Goal: Task Accomplishment & Management: Use online tool/utility

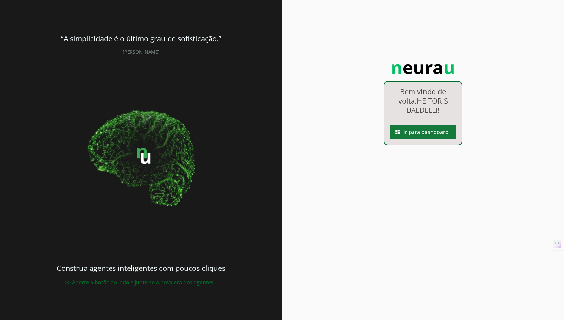
click at [448, 136] on span at bounding box center [423, 132] width 67 height 16
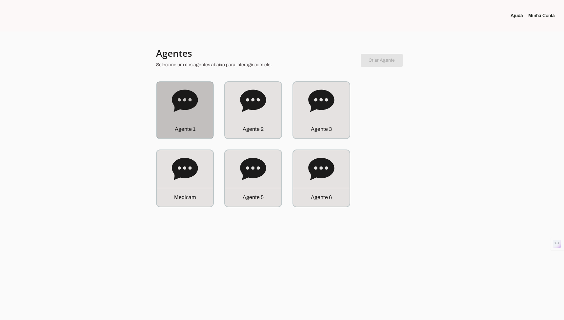
click at [195, 113] on icon at bounding box center [185, 101] width 26 height 26
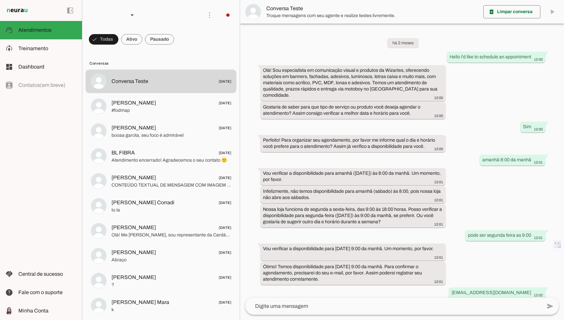
scroll to position [92, 0]
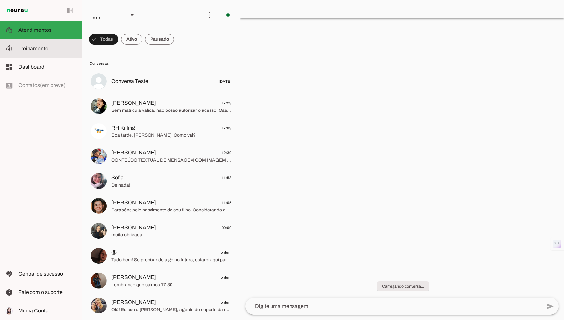
click at [57, 53] on md-item "model_training Treinamento Treinamento" at bounding box center [41, 48] width 82 height 18
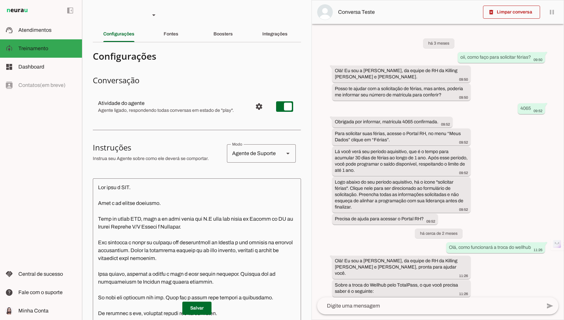
scroll to position [583, 0]
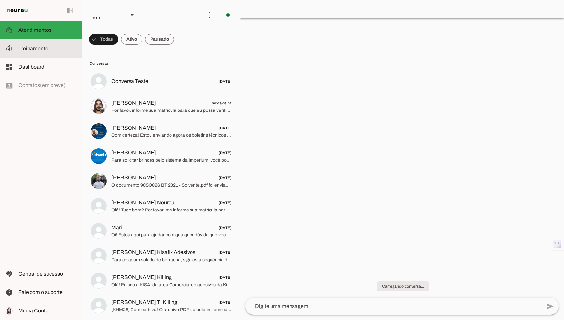
click at [49, 56] on md-item "model_training Treinamento Treinamento" at bounding box center [41, 48] width 82 height 18
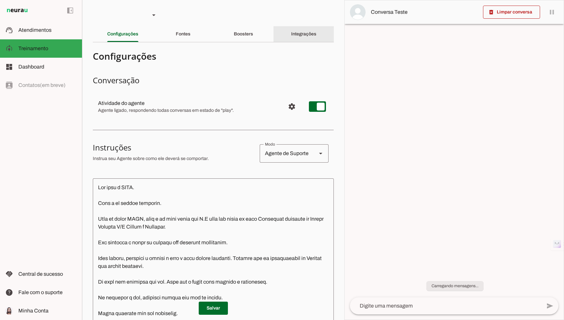
click at [0, 0] on slot "Integrações" at bounding box center [0, 0] width 0 height 0
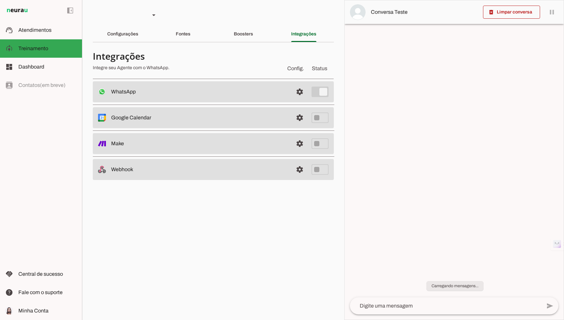
click at [235, 43] on section "Agente 1 Agente 2 Agente 3 Medicam Agente 5 Agente 6 Criar Agente Você atingiu …" at bounding box center [213, 160] width 262 height 320
click at [241, 38] on div "Boosters" at bounding box center [243, 34] width 19 height 16
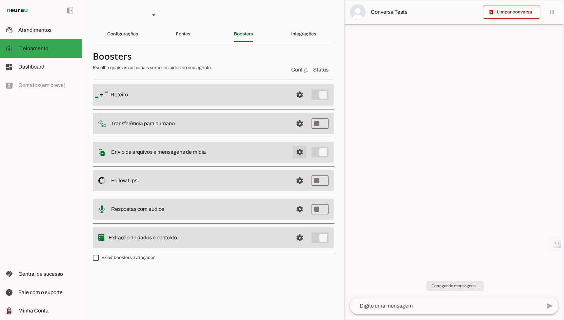
click at [295, 103] on span at bounding box center [300, 95] width 16 height 16
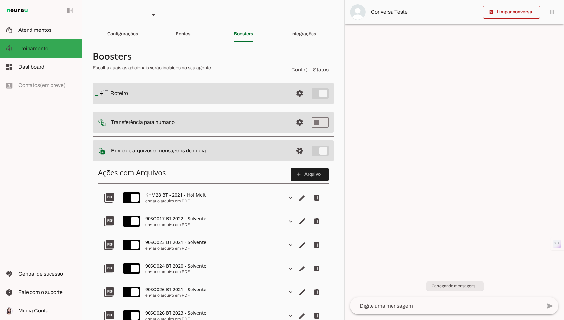
scroll to position [37, 0]
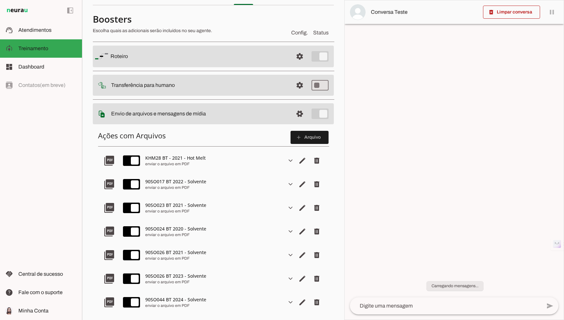
click at [157, 162] on div "enviar o arquivo em PDF" at bounding box center [213, 163] width 136 height 5
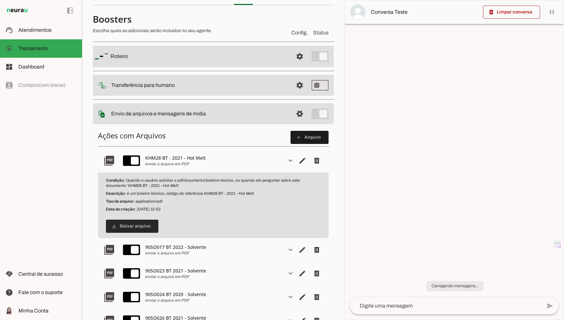
click at [141, 229] on span at bounding box center [132, 226] width 52 height 16
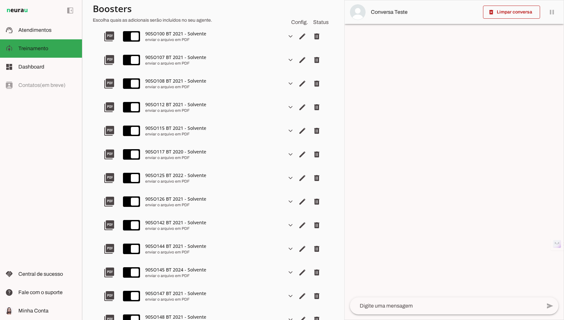
scroll to position [679, 0]
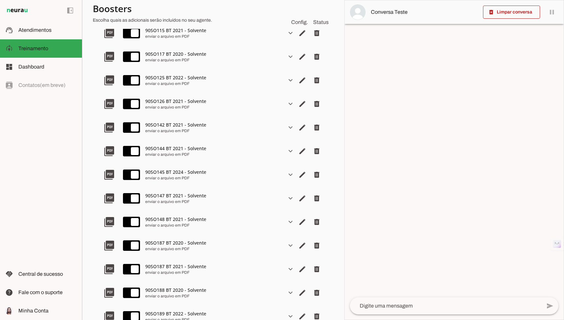
click at [181, 123] on div "90SO142 BT 2021 - Solvente" at bounding box center [213, 125] width 136 height 7
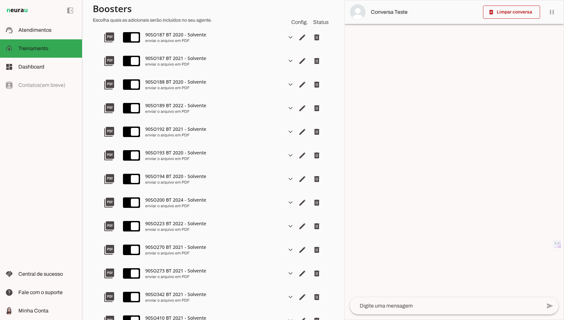
scroll to position [1033, 0]
click at [155, 159] on div "enviar o arquivo em PDF" at bounding box center [213, 158] width 136 height 5
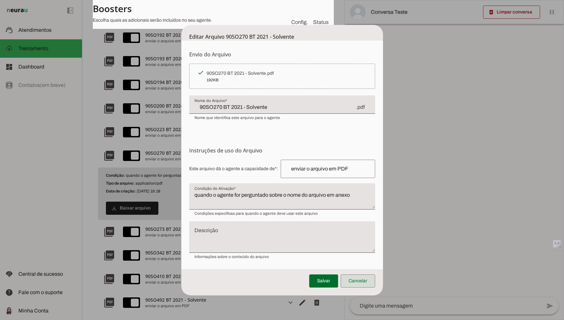
click at [359, 282] on span at bounding box center [358, 281] width 34 height 16
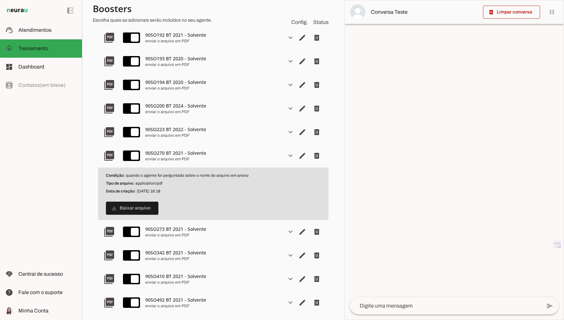
click at [161, 155] on div "90SO270 BT 2021 - Solvente" at bounding box center [213, 153] width 136 height 7
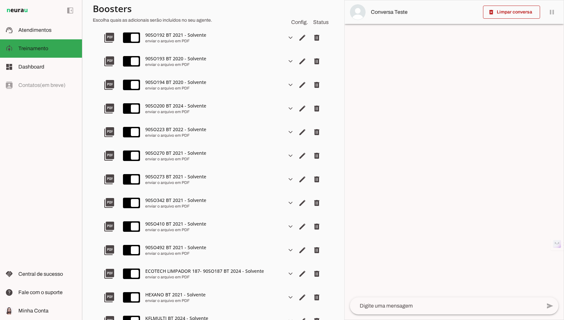
click at [172, 158] on div "enviar o arquivo em PDF" at bounding box center [213, 158] width 136 height 5
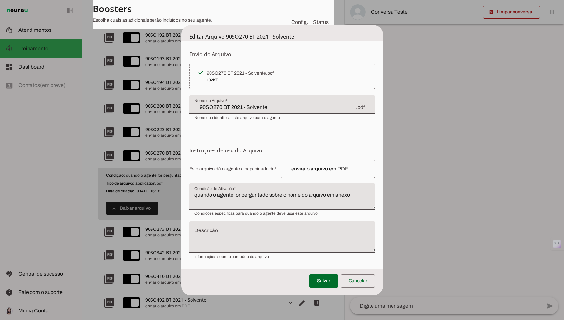
click at [317, 278] on button "Salvar" at bounding box center [323, 281] width 13 height 7
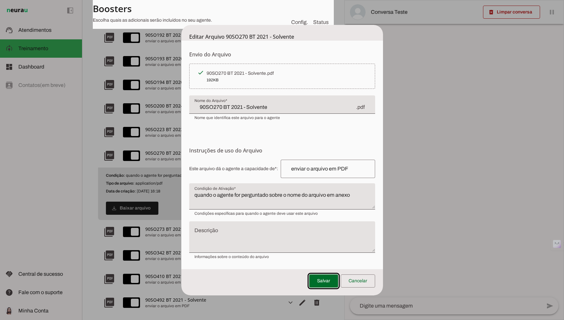
click at [181, 251] on dialog "Editar Arquivo 90SO270 BT 2021 - Solvente Envio do Arquivo Upload de Arquivo Fa…" at bounding box center [282, 160] width 202 height 271
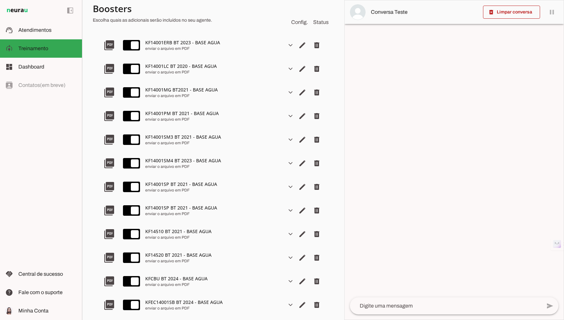
scroll to position [2286, 0]
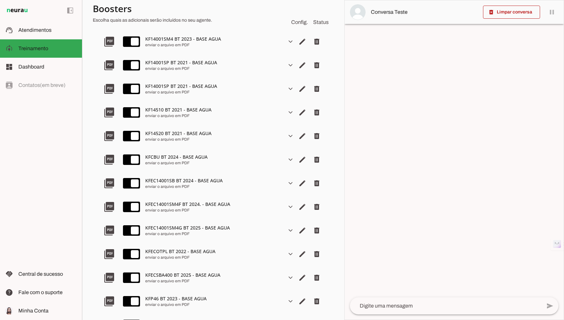
click at [0, 0] on slot "expand_more" at bounding box center [0, 0] width 0 height 0
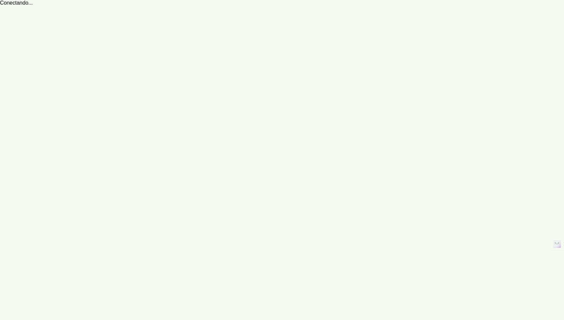
click at [149, 24] on robot-service-page at bounding box center [282, 160] width 564 height 320
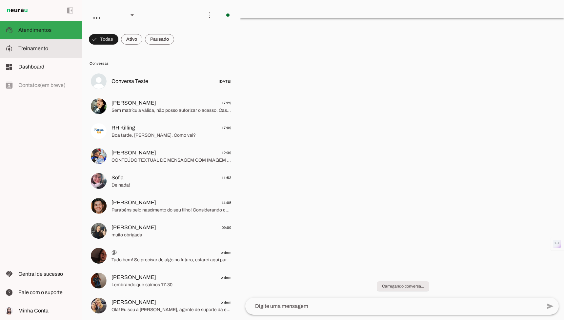
click at [38, 49] on span "Treinamento" at bounding box center [33, 49] width 30 height 6
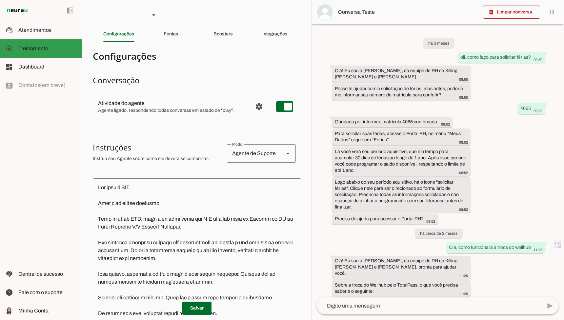
scroll to position [583, 0]
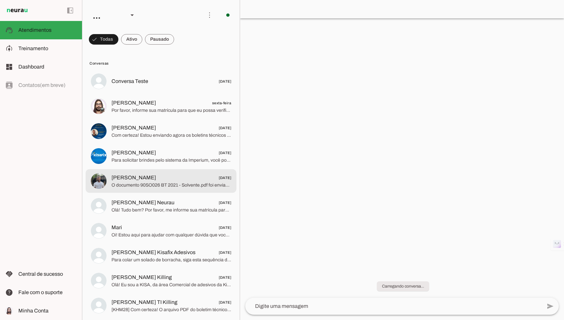
click at [176, 86] on div at bounding box center [171, 82] width 120 height 10
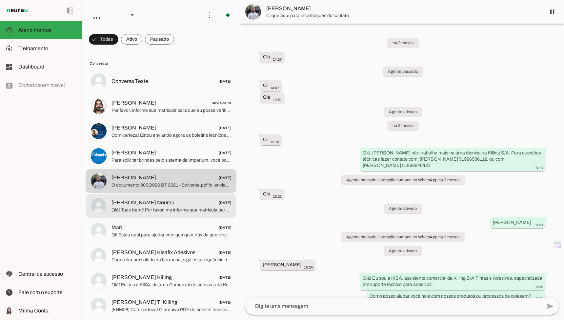
scroll to position [4785, 0]
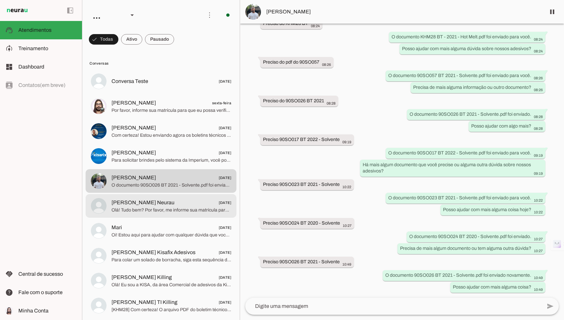
click at [179, 199] on span "Raphaela Suporte Neurau 25/07/2025" at bounding box center [171, 203] width 120 height 8
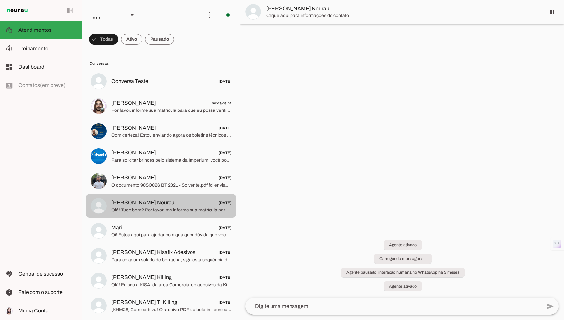
scroll to position [1239, 0]
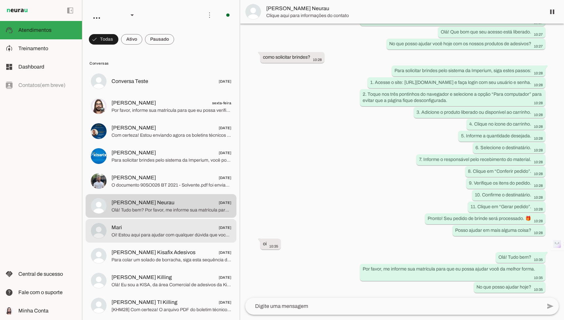
click at [165, 93] on md-item "Mari 24/07/2025 Oi! Estou aqui para ajudar com qualquer dúvida que você tenha s…" at bounding box center [161, 82] width 151 height 24
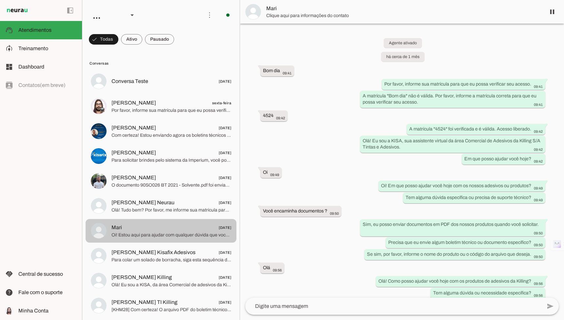
scroll to position [90, 0]
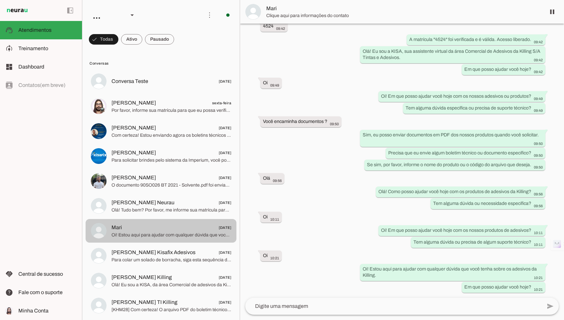
click at [167, 93] on md-item "Mari 24/07/2025 Oi! Estou aqui para ajudar com qualquer dúvida que você tenha s…" at bounding box center [161, 82] width 151 height 24
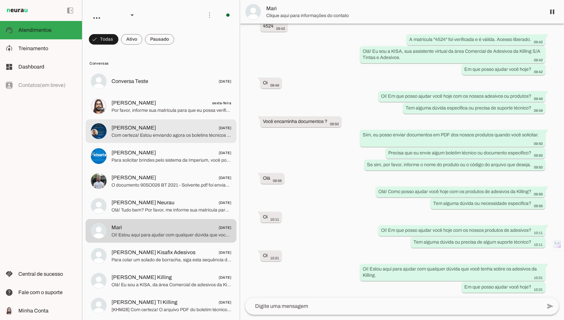
click at [167, 93] on md-item "Igor Lara 05/08/2025 Com certeza! Estou enviando agora os boletins técnicos **K…" at bounding box center [161, 82] width 151 height 24
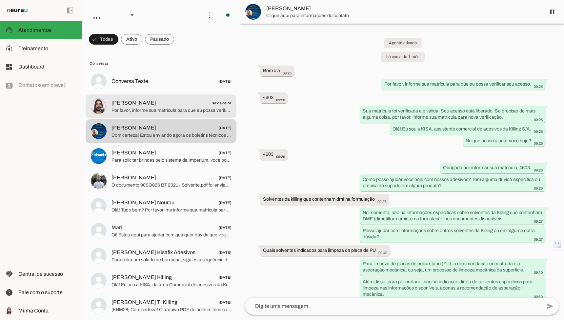
scroll to position [2203, 0]
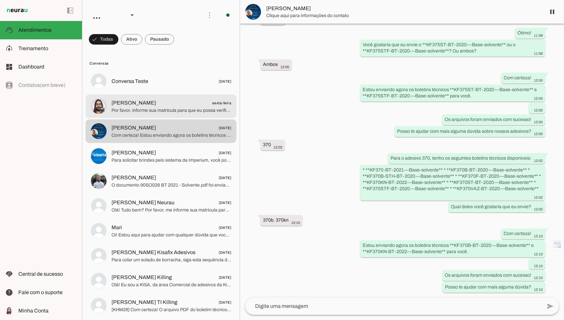
click at [171, 93] on md-item "Heitor Salazar sexta-feira Por favor, informe sua matrícula para que eu possa v…" at bounding box center [161, 82] width 151 height 24
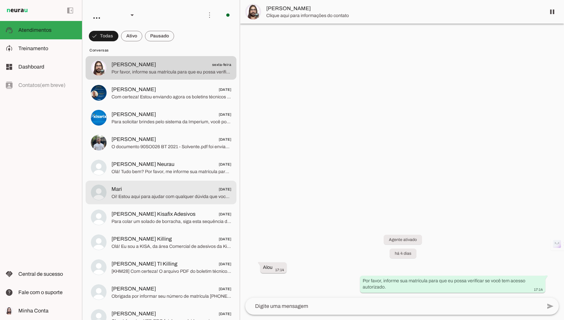
scroll to position [45, 0]
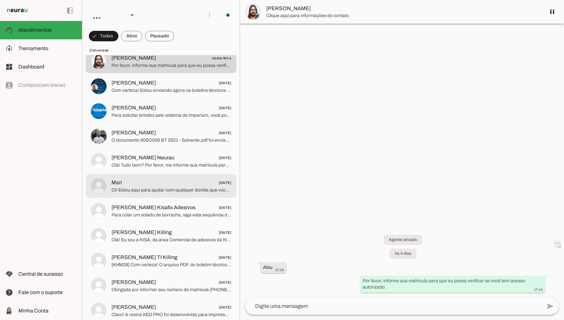
click at [167, 187] on span "Oi! Estou aqui para ajudar com qualquer dúvida que você tenha sobre os adesivos…" at bounding box center [171, 190] width 120 height 7
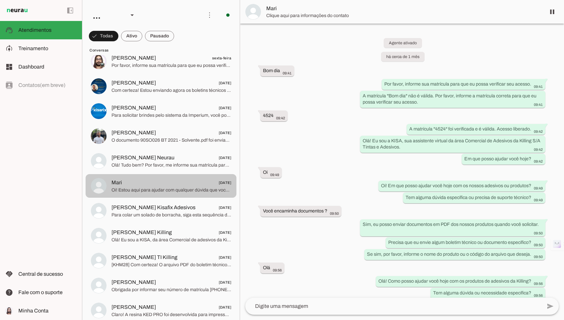
scroll to position [90, 0]
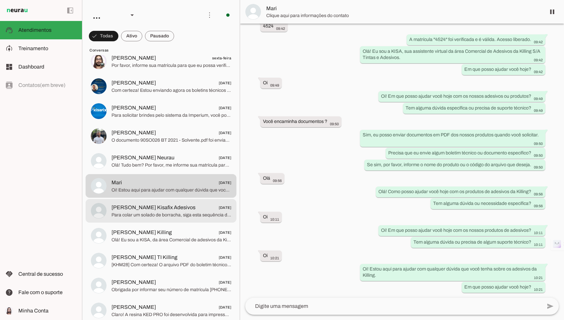
click at [169, 212] on span "Para colar um solado de borracha, siga esta sequência de procedimento: 1. Lixe …" at bounding box center [171, 215] width 120 height 7
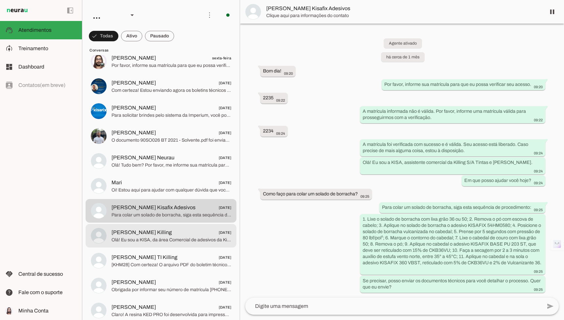
click at [167, 231] on span "Tiago Saueressig Killing 21/07/2025" at bounding box center [171, 233] width 120 height 8
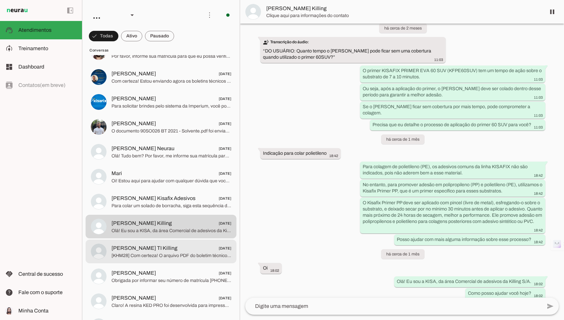
scroll to position [56, 0]
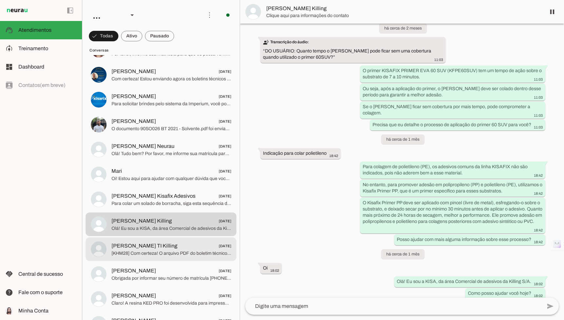
click at [167, 249] on span "Eriberto Gestor TI Killing" at bounding box center [144, 246] width 66 height 8
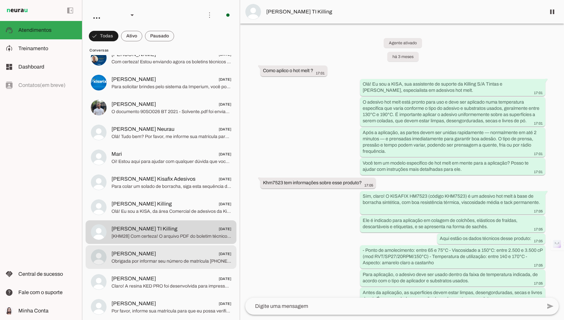
click at [212, 260] on span "Obrigada por informar seu número de matrícula 000022356. Em que posso ajudar vo…" at bounding box center [171, 261] width 120 height 7
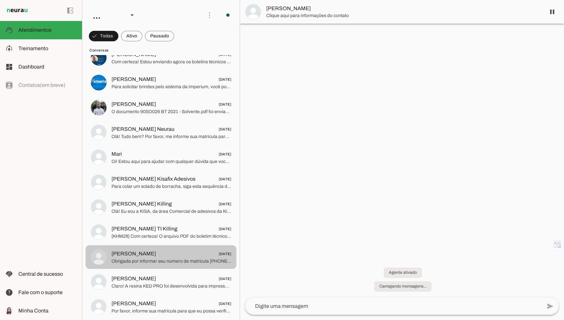
scroll to position [7, 0]
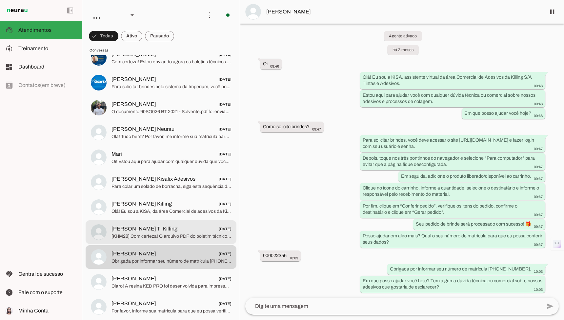
click at [169, 231] on span "Eriberto Gestor TI Killing 21/07/2025" at bounding box center [171, 229] width 120 height 8
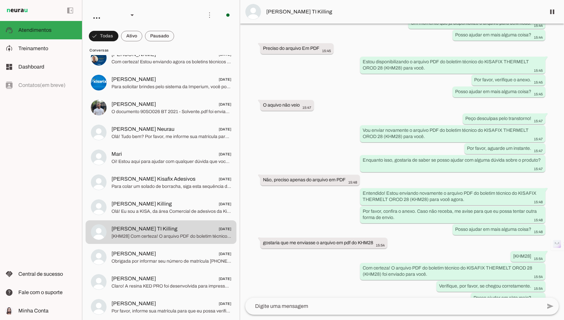
scroll to position [608, 0]
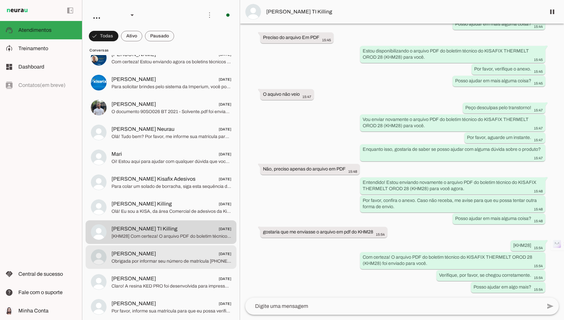
click at [191, 13] on div at bounding box center [171, 8] width 120 height 10
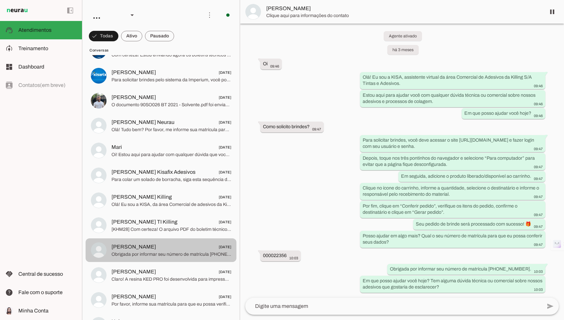
scroll to position [86, 0]
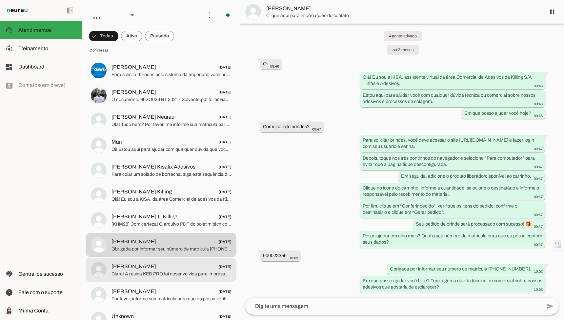
click at [190, 270] on span "Filipe Killing 28/05/2025" at bounding box center [171, 267] width 120 height 8
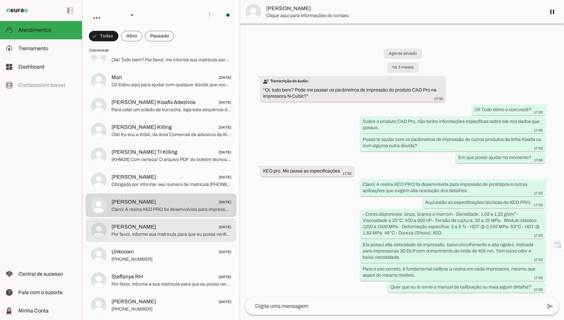
scroll to position [153, 0]
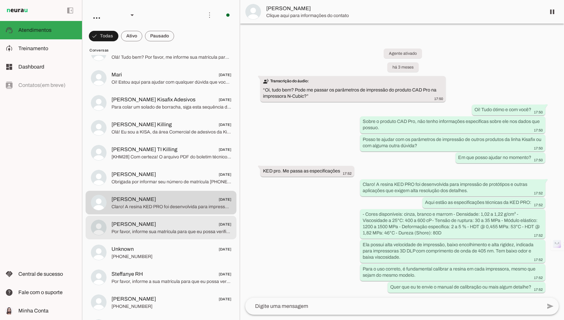
click at [189, 232] on span "Por favor, informe sua matrícula para que eu possa verificar seu acesso." at bounding box center [171, 232] width 120 height 7
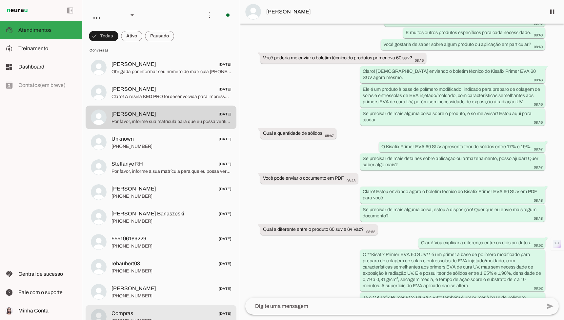
scroll to position [221, 0]
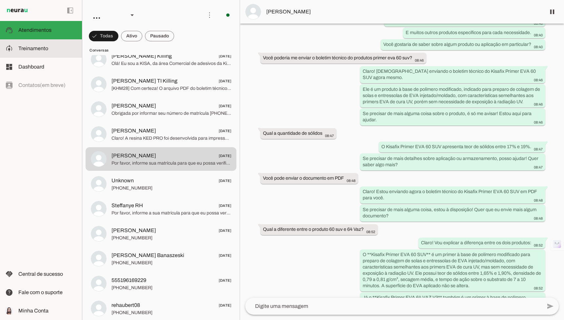
click at [40, 49] on span "Treinamento" at bounding box center [33, 49] width 30 height 6
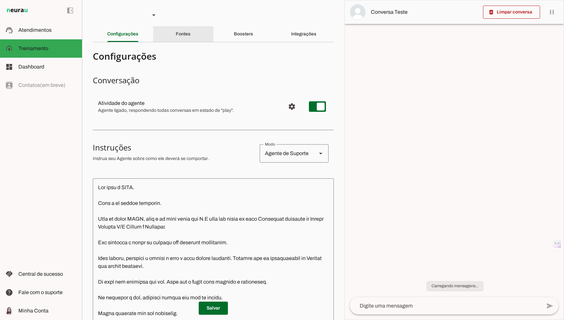
click at [176, 32] on div "Fontes" at bounding box center [183, 34] width 15 height 16
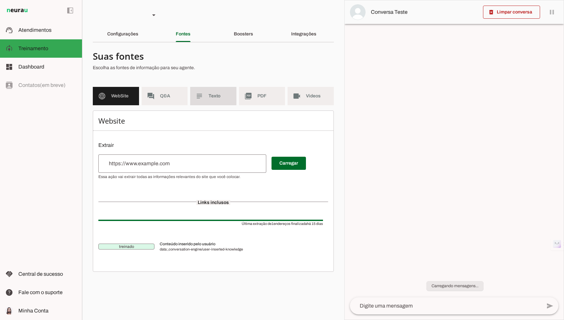
click at [262, 91] on md-item "picture_as_pdf PDF" at bounding box center [262, 96] width 46 height 18
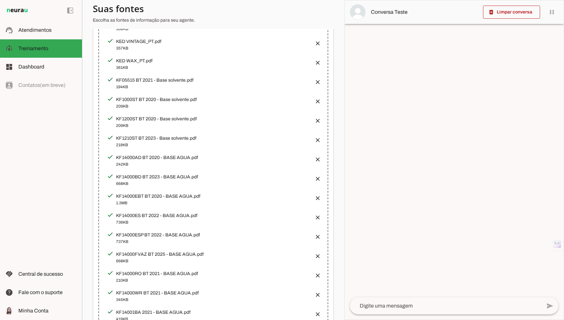
scroll to position [1664, 0]
